Goal: Task Accomplishment & Management: Complete application form

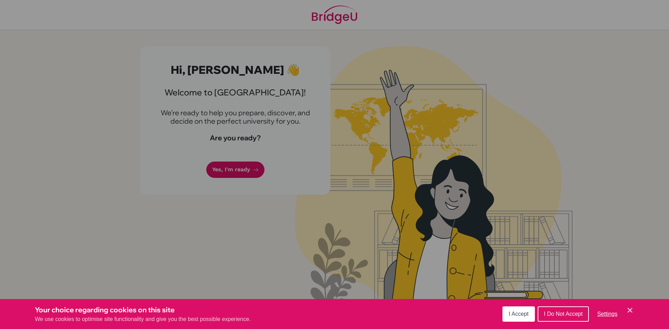
click at [506, 318] on button "I Accept" at bounding box center [519, 314] width 32 height 15
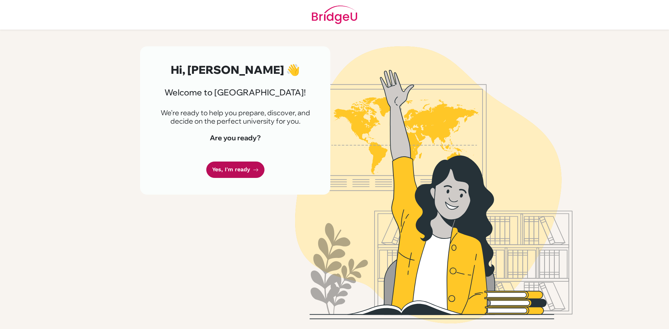
click at [233, 165] on link "Yes, I'm ready" at bounding box center [235, 170] width 58 height 16
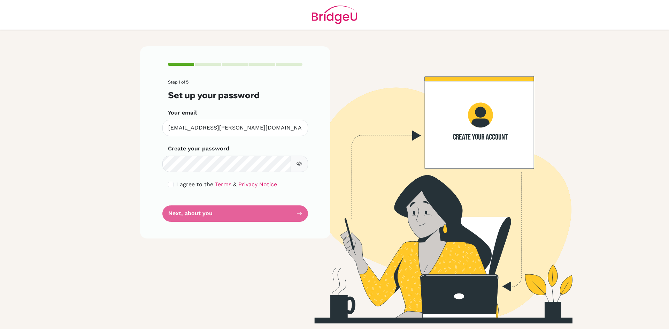
click at [190, 185] on span "I agree to the" at bounding box center [194, 184] width 37 height 7
click at [179, 179] on form "Step 1 of 5 Set up your password Your email [EMAIL_ADDRESS][PERSON_NAME][DOMAIN…" at bounding box center [235, 151] width 135 height 142
click at [175, 181] on div "I agree to the Terms & Privacy Notice" at bounding box center [235, 185] width 135 height 8
click at [167, 183] on div "Step 1 of 5 Set up your password Your email eunseo.lee@istanbulint.com Invalid …" at bounding box center [235, 142] width 190 height 192
click at [170, 183] on input "checkbox" at bounding box center [171, 185] width 6 height 6
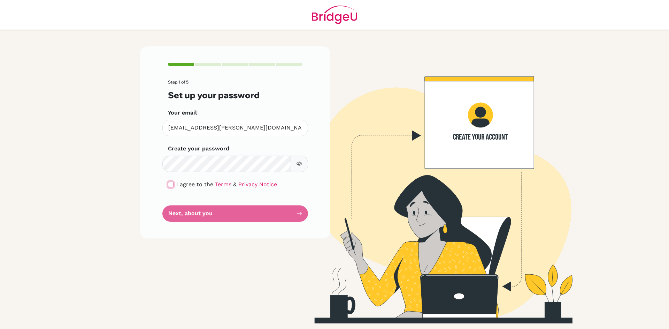
checkbox input "true"
click at [306, 153] on div "Step 1 of 5 Set up your password Your email eunseo.lee@istanbulint.com Invalid …" at bounding box center [235, 142] width 190 height 192
click at [304, 165] on button "button" at bounding box center [299, 164] width 17 height 16
click at [300, 164] on icon "button" at bounding box center [299, 164] width 2 height 2
click at [254, 211] on button "Next, about you" at bounding box center [235, 214] width 146 height 16
